Goal: Ask a question

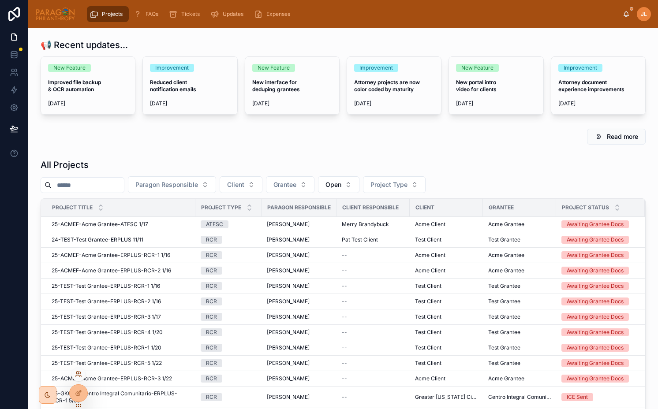
click at [79, 372] on icon at bounding box center [78, 374] width 7 height 7
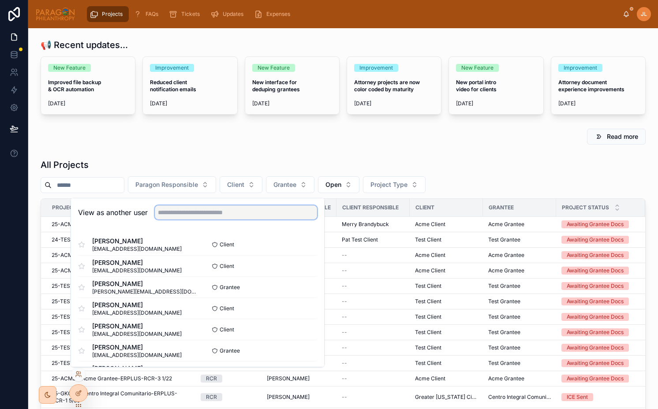
click at [224, 215] on input "text" at bounding box center [236, 212] width 162 height 14
paste input "**********"
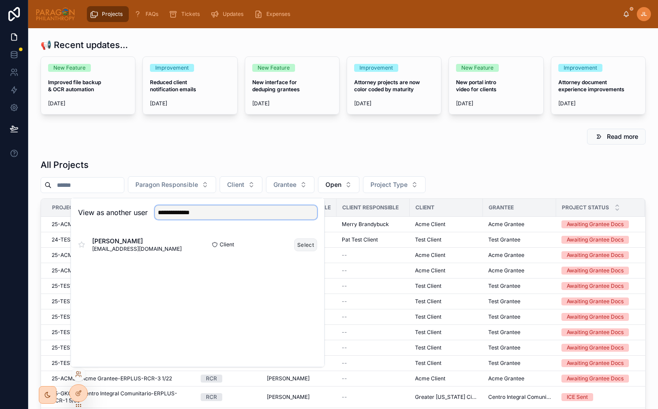
type input "**********"
click at [300, 245] on button "Select" at bounding box center [305, 244] width 23 height 13
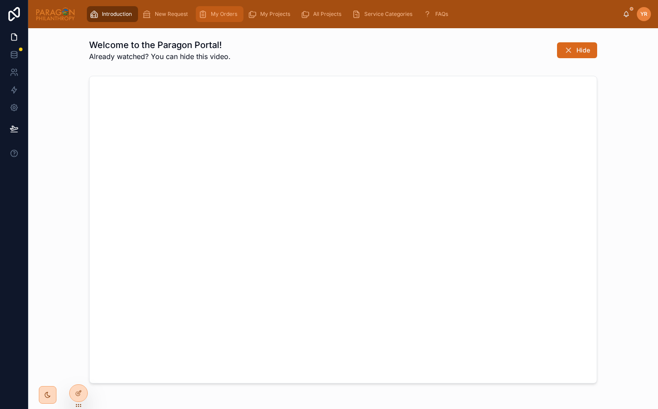
click at [223, 15] on span "My Orders" at bounding box center [224, 14] width 26 height 7
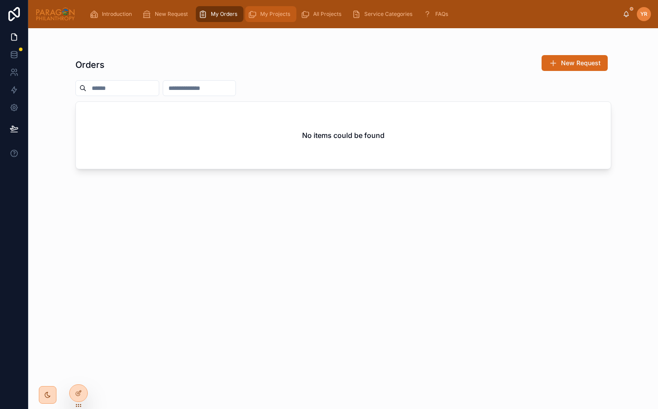
click at [263, 16] on span "My Projects" at bounding box center [275, 14] width 30 height 7
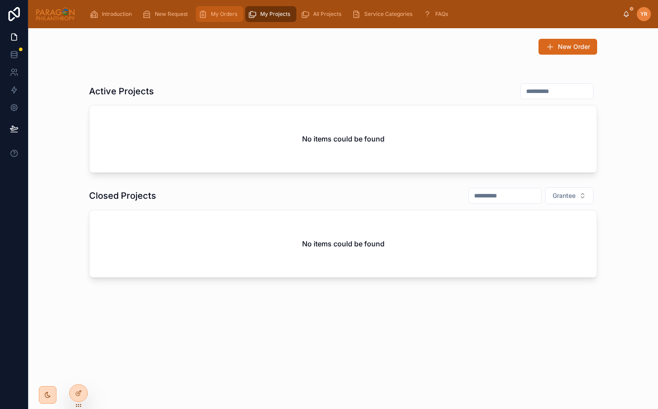
click at [231, 17] on span "My Orders" at bounding box center [224, 14] width 26 height 7
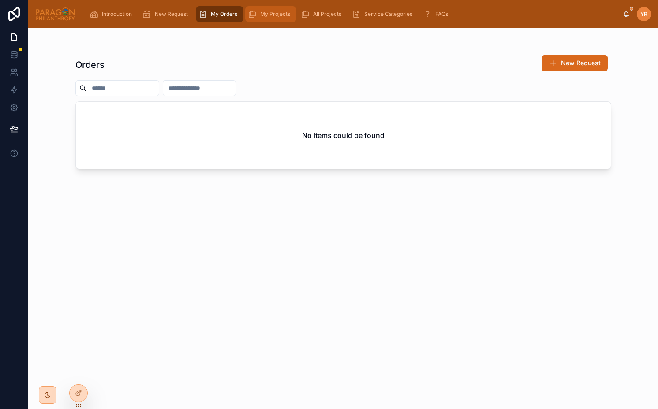
click at [260, 18] on div "My Projects" at bounding box center [271, 14] width 46 height 14
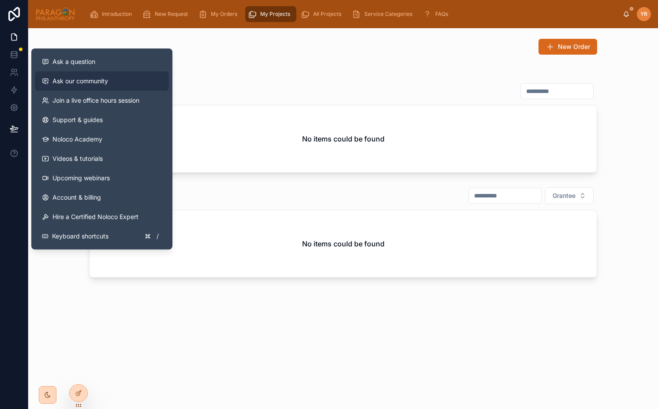
click at [95, 80] on span "Ask our community" at bounding box center [80, 81] width 56 height 9
click at [95, 61] on div "Ask a question" at bounding box center [102, 61] width 120 height 9
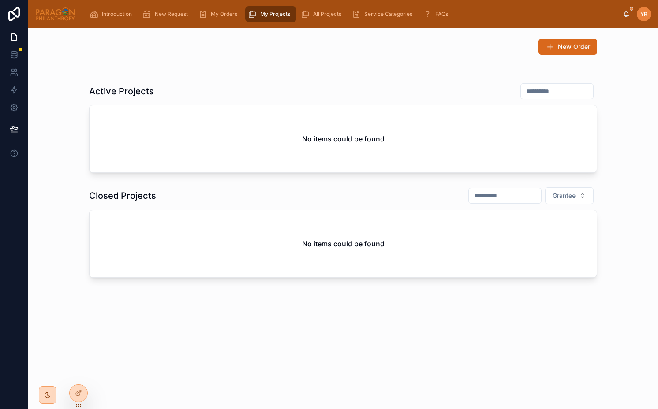
click at [390, 330] on div "New Order Active Projects No items could be found Closed Projects Grantee No it…" at bounding box center [342, 182] width 629 height 309
